Goal: Transaction & Acquisition: Purchase product/service

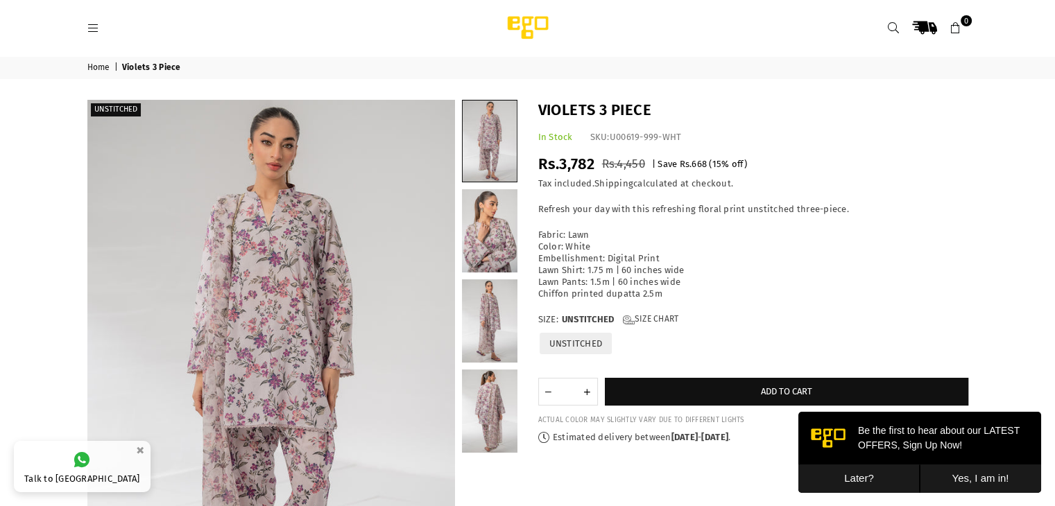
click at [889, 22] on icon at bounding box center [893, 28] width 12 height 12
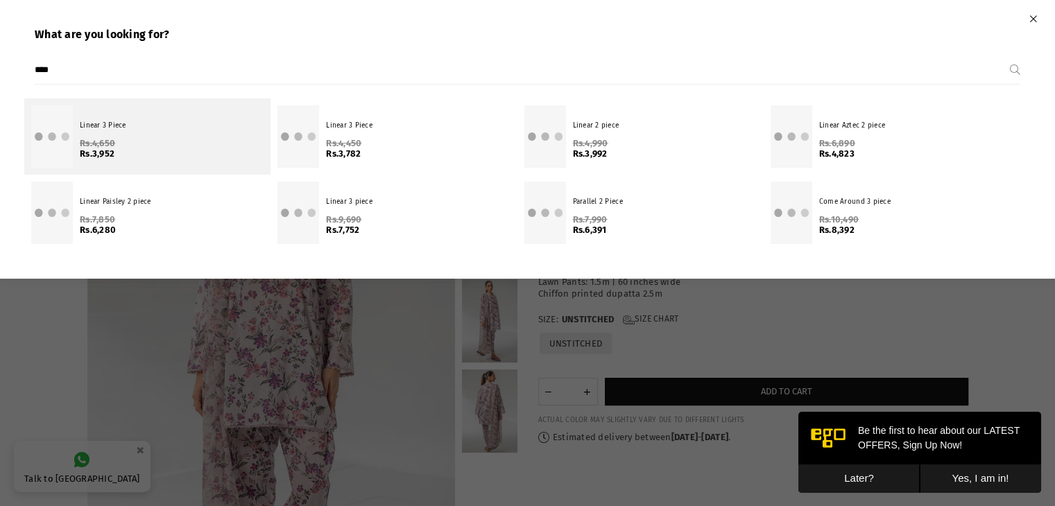
type input "****"
click at [87, 123] on p "Linear 3 Piece" at bounding box center [172, 126] width 184 height 10
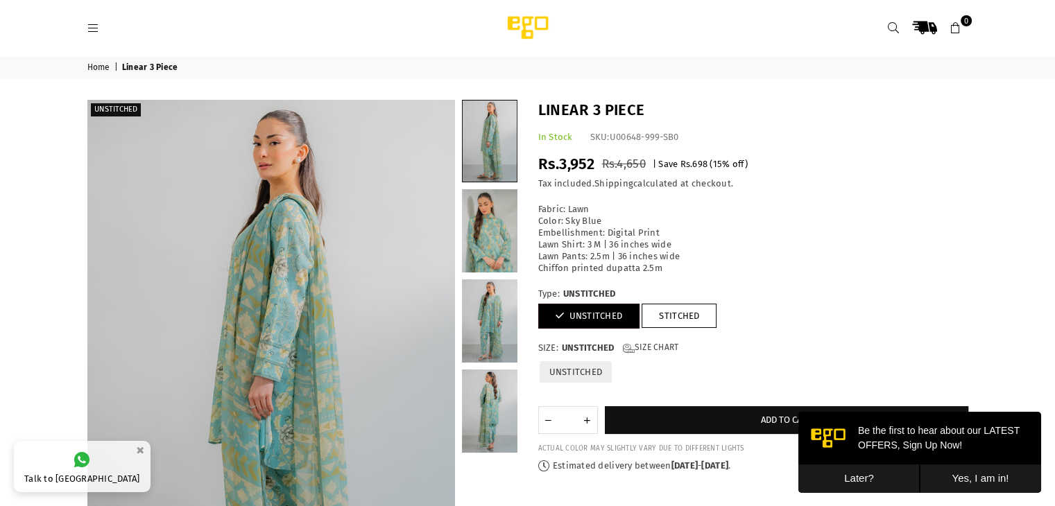
click at [894, 25] on icon at bounding box center [893, 28] width 12 height 12
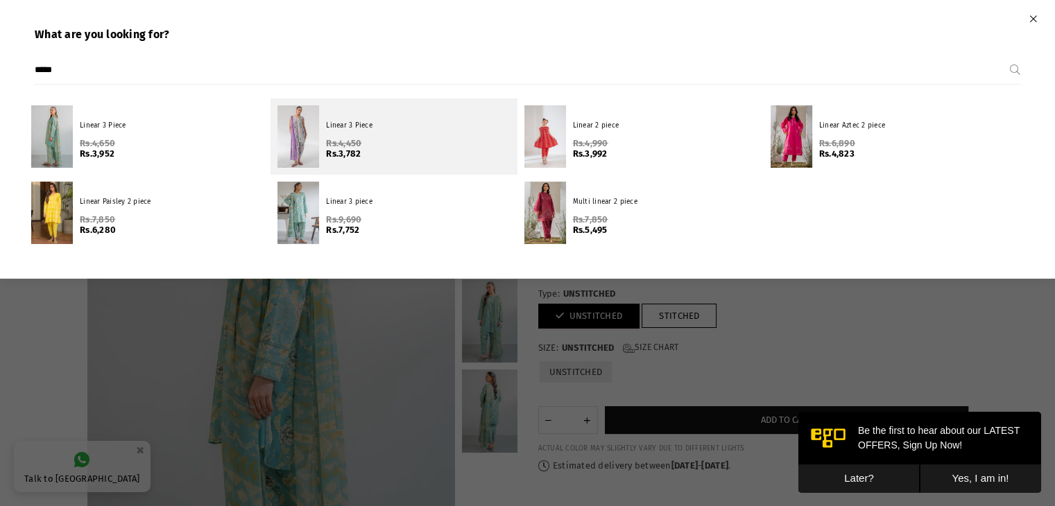
type input "*****"
click at [369, 127] on p "Linear 3 Piece" at bounding box center [418, 126] width 184 height 10
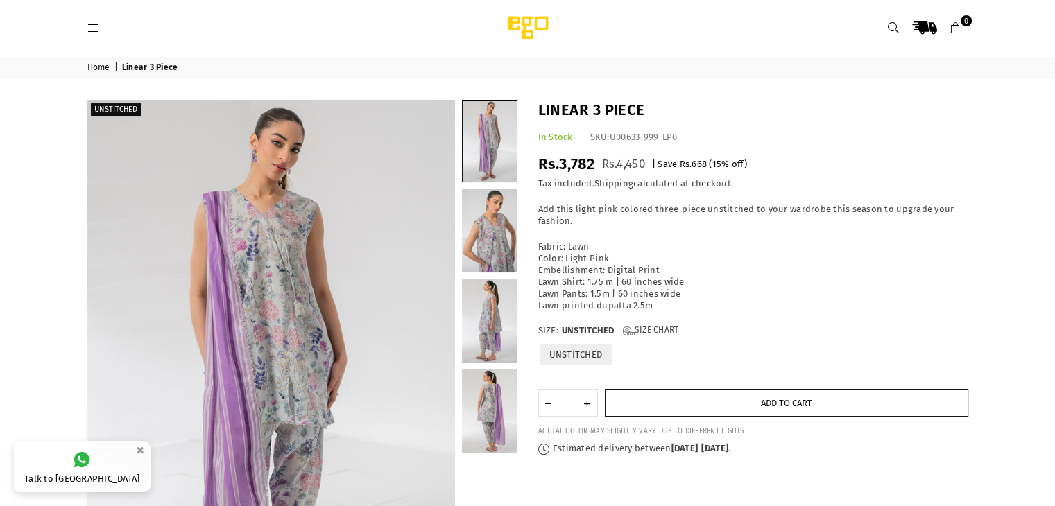
click at [696, 406] on button "Add to cart" at bounding box center [787, 403] width 364 height 28
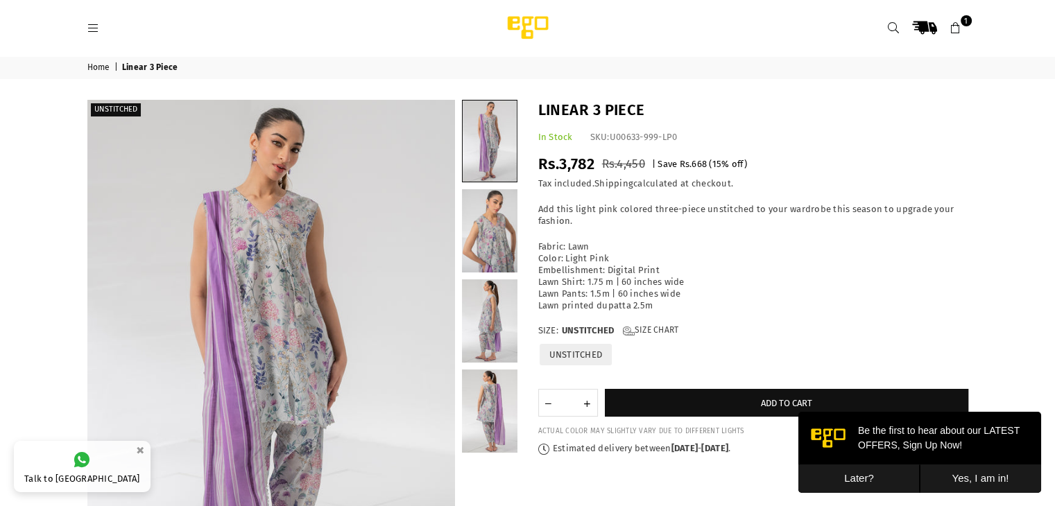
click at [950, 28] on icon at bounding box center [956, 28] width 12 height 12
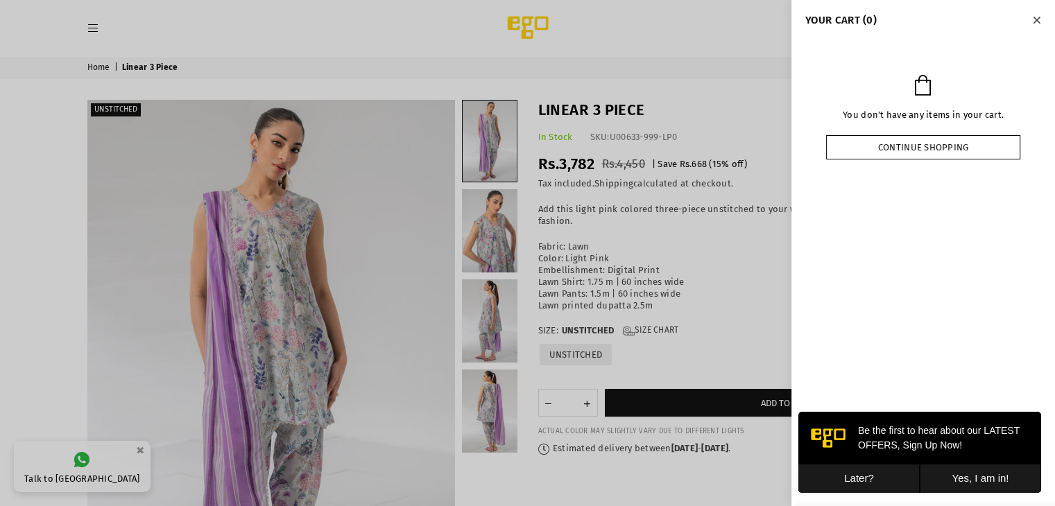
click at [913, 144] on link "Continue shopping" at bounding box center [923, 147] width 194 height 24
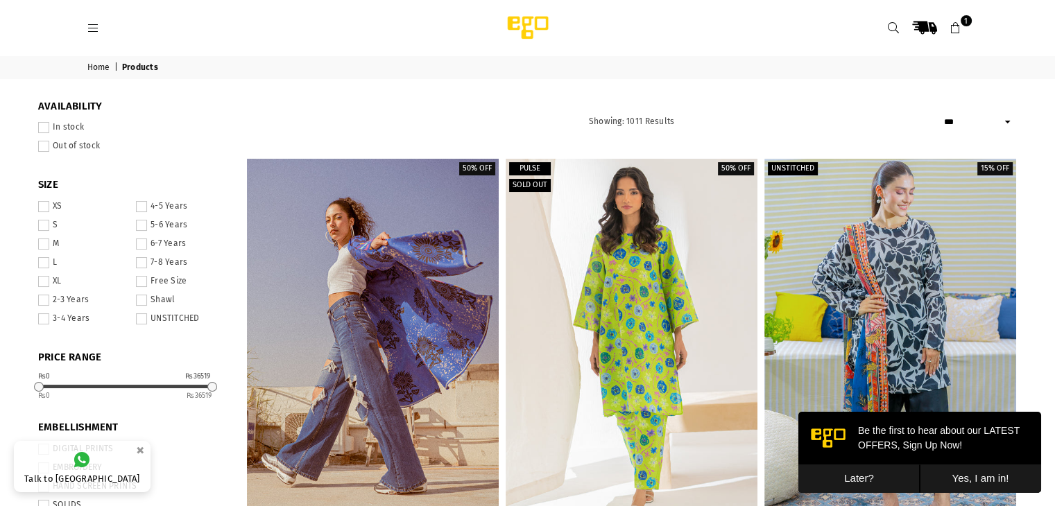
click at [959, 23] on icon at bounding box center [956, 28] width 12 height 12
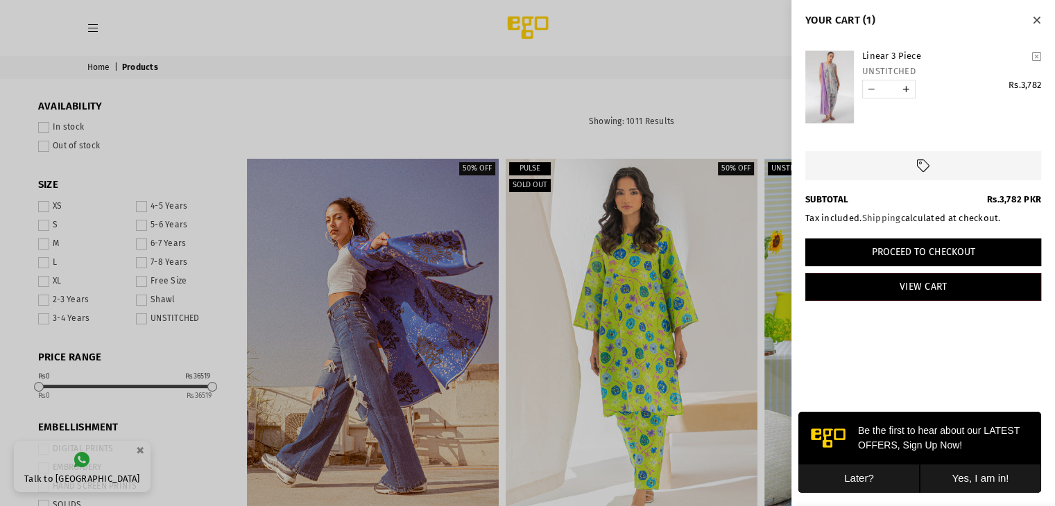
click at [934, 255] on button "Proceed to Checkout" at bounding box center [924, 253] width 236 height 28
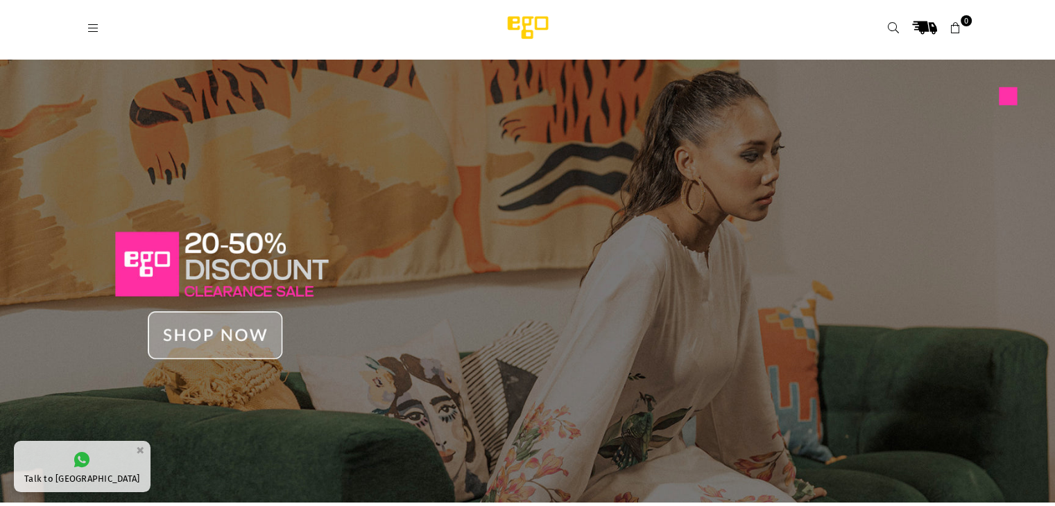
click at [892, 33] on icon at bounding box center [893, 28] width 12 height 12
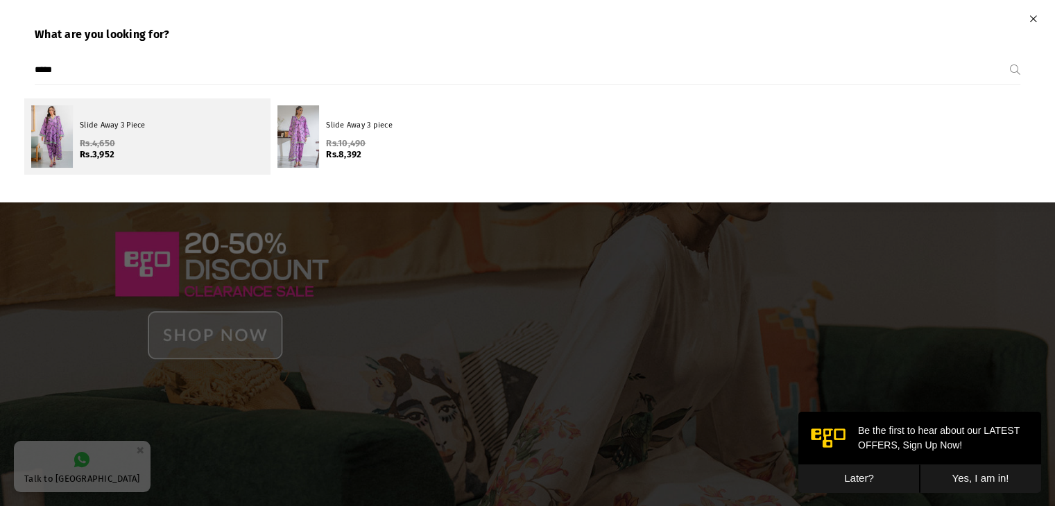
type input "*****"
click at [86, 160] on link "Slide Away 3 Piece Regular price Rs.4,650 Rs.3,952" at bounding box center [147, 137] width 246 height 76
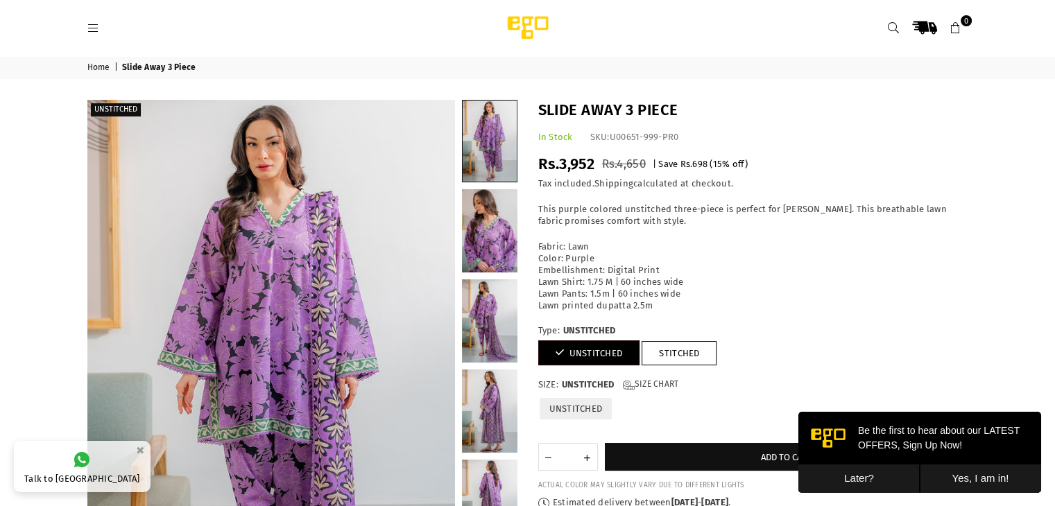
click at [636, 108] on h1 "Slide Away 3 Piece" at bounding box center [753, 111] width 430 height 22
copy div "Slide Away 3 Piece"
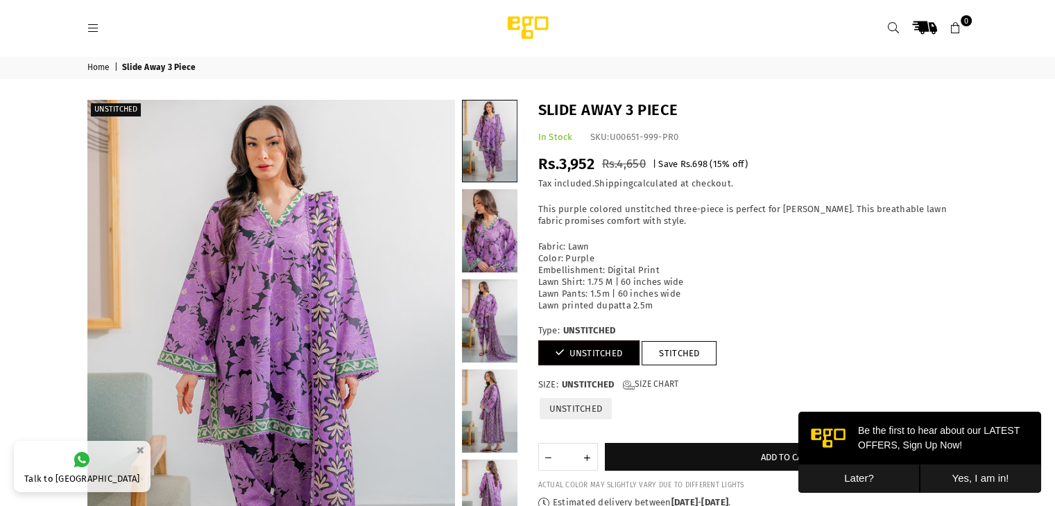
click at [568, 155] on span "Rs.3,952" at bounding box center [566, 164] width 57 height 19
copy div "Rs.3,952"
click at [568, 155] on span "Rs.3,952" at bounding box center [566, 164] width 57 height 19
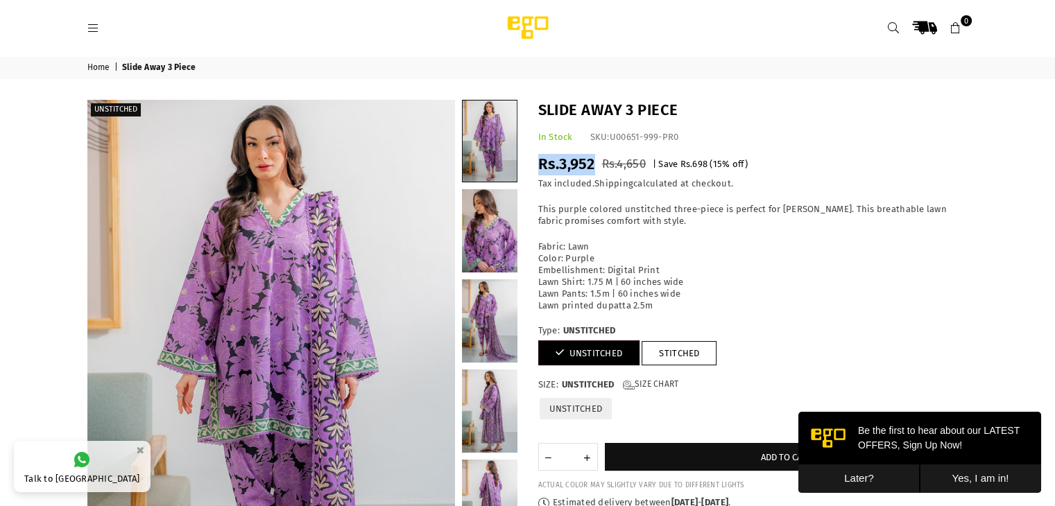
click at [890, 29] on icon at bounding box center [893, 28] width 12 height 12
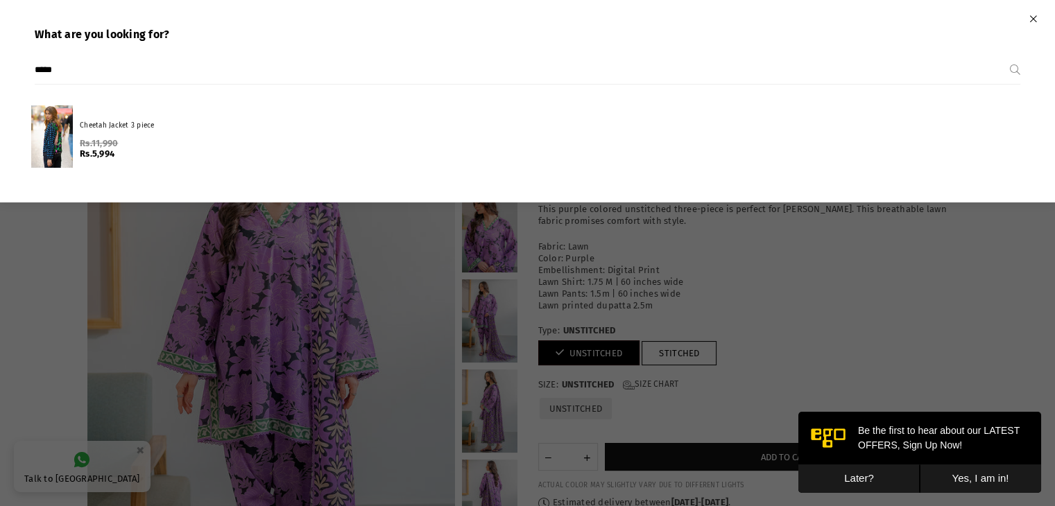
type input "*****"
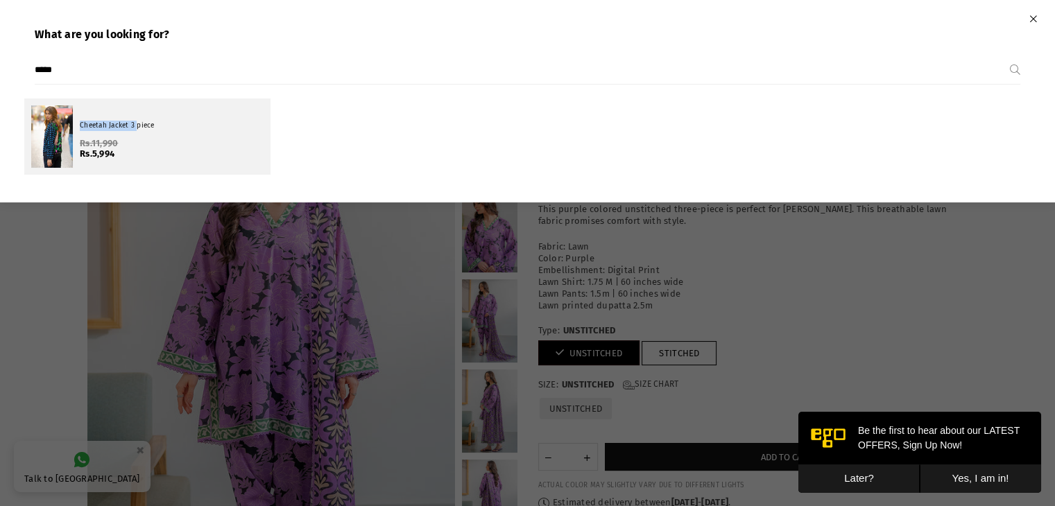
drag, startPoint x: 0, startPoint y: 185, endPoint x: 139, endPoint y: 121, distance: 152.4
click at [139, 121] on div "What are you looking for? ***** Submit Cheetah Jacket 3 piece Regular price Rs.…" at bounding box center [527, 101] width 1055 height 203
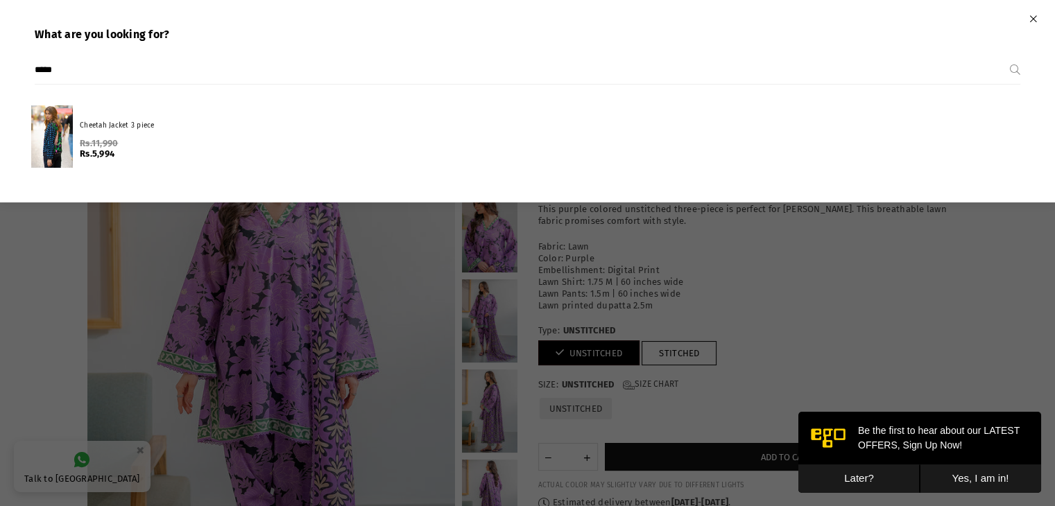
click at [139, 121] on p "Cheetah Jacket 3 piece" at bounding box center [172, 126] width 184 height 10
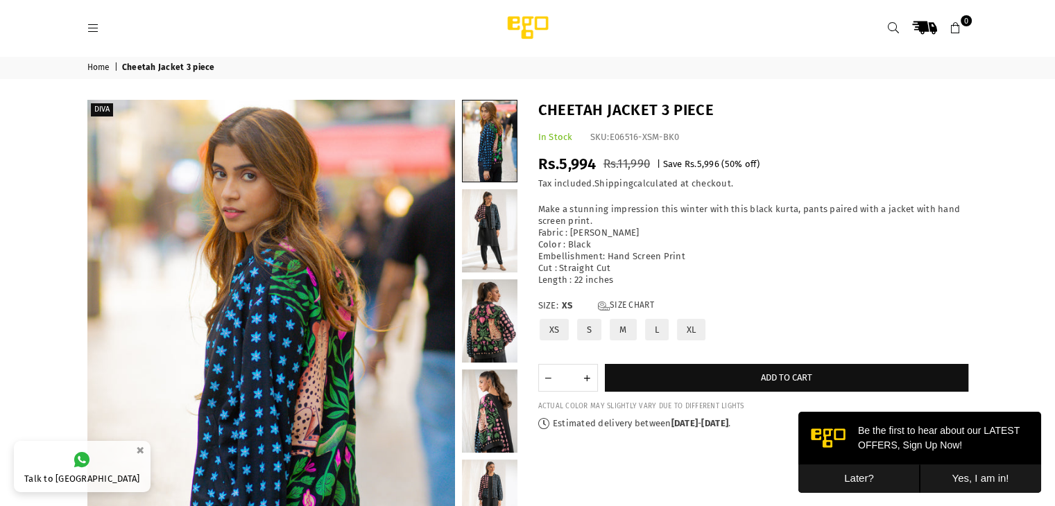
click at [564, 117] on h1 "Cheetah Jacket 3 piece" at bounding box center [753, 111] width 430 height 22
copy div "Cheetah Jacket 3 piece"
click at [564, 117] on h1 "Cheetah Jacket 3 piece" at bounding box center [753, 111] width 430 height 22
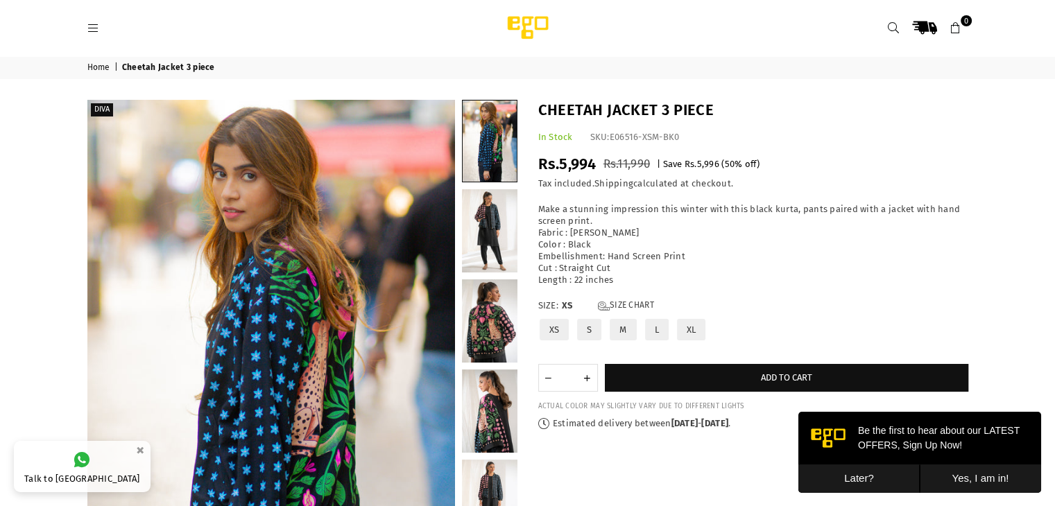
click at [562, 162] on span "Rs.5,994" at bounding box center [567, 164] width 58 height 19
copy div "Rs.5,994"
click at [562, 162] on span "Rs.5,994" at bounding box center [567, 164] width 58 height 19
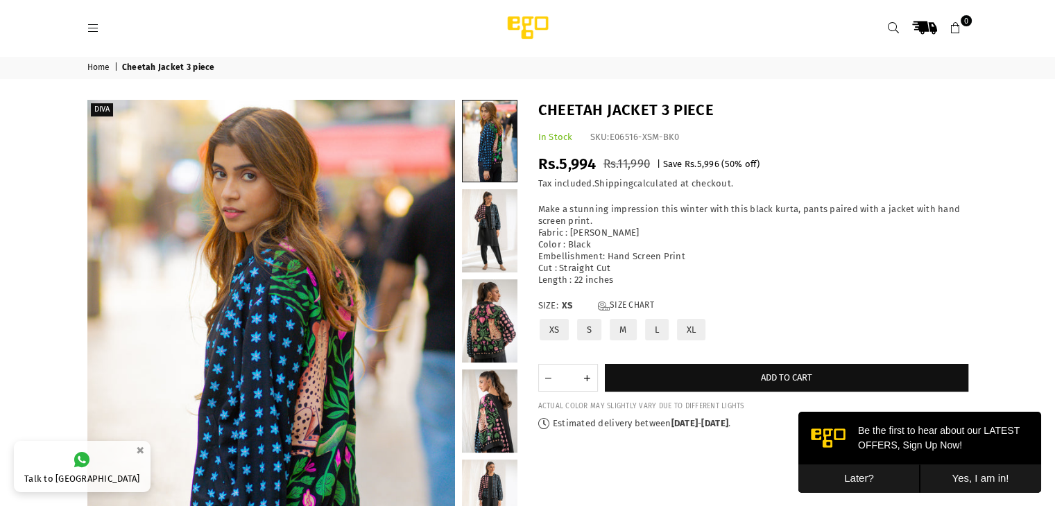
click at [894, 27] on icon at bounding box center [893, 28] width 12 height 12
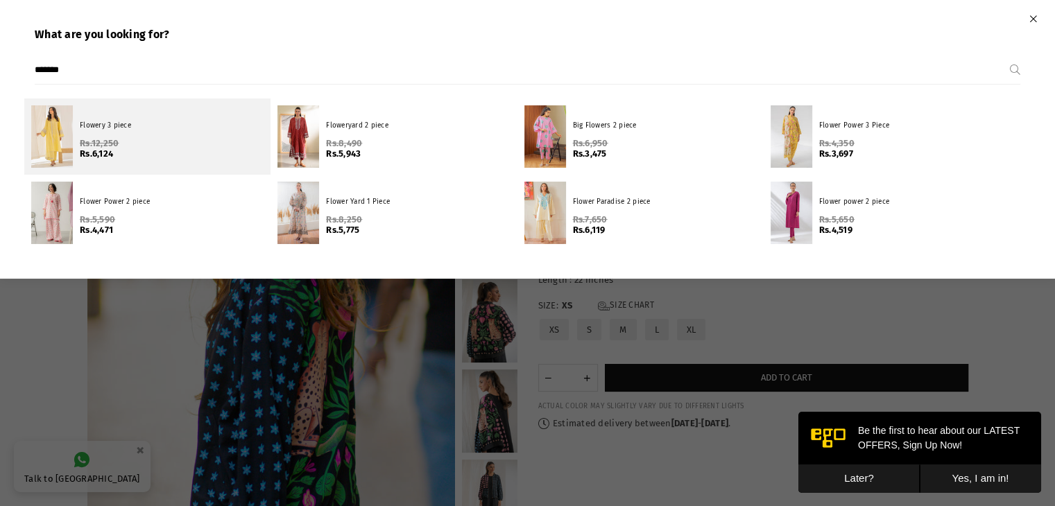
type input "*******"
click at [153, 119] on div "Flowery 3 piece Regular price Rs.12,250 Rs.6,124" at bounding box center [172, 137] width 184 height 46
